Goal: Transaction & Acquisition: Obtain resource

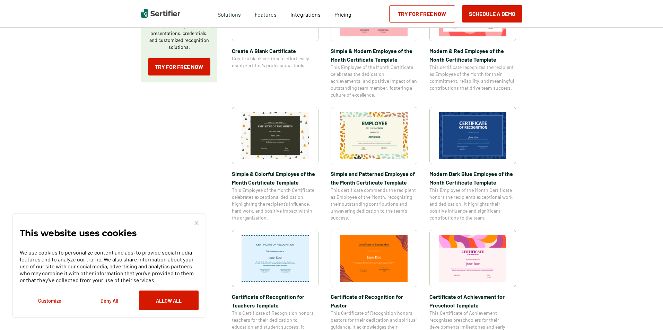
scroll to position [173, 0]
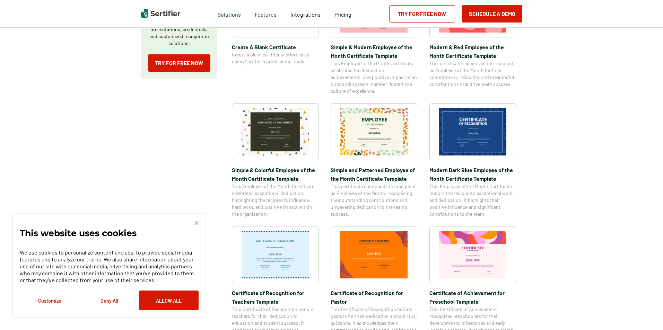
click at [327, 131] on img at bounding box center [472, 131] width 67 height 47
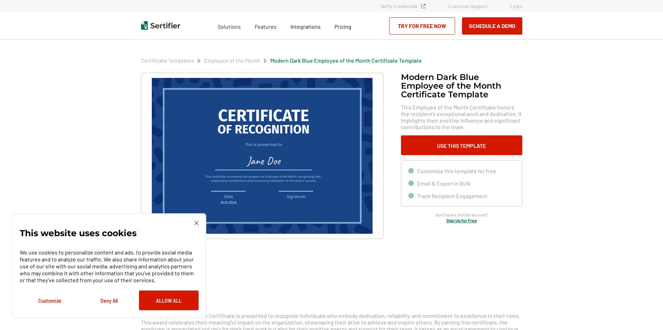
click at [307, 169] on img at bounding box center [262, 156] width 220 height 156
click at [175, 259] on button "Allow All" at bounding box center [169, 301] width 60 height 20
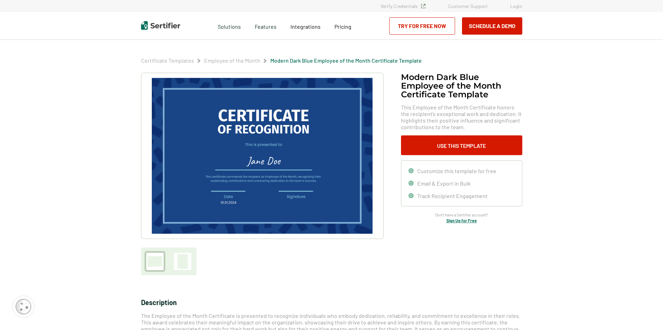
click at [327, 25] on link "Try for Free Now" at bounding box center [422, 25] width 66 height 17
